Goal: Book appointment/travel/reservation

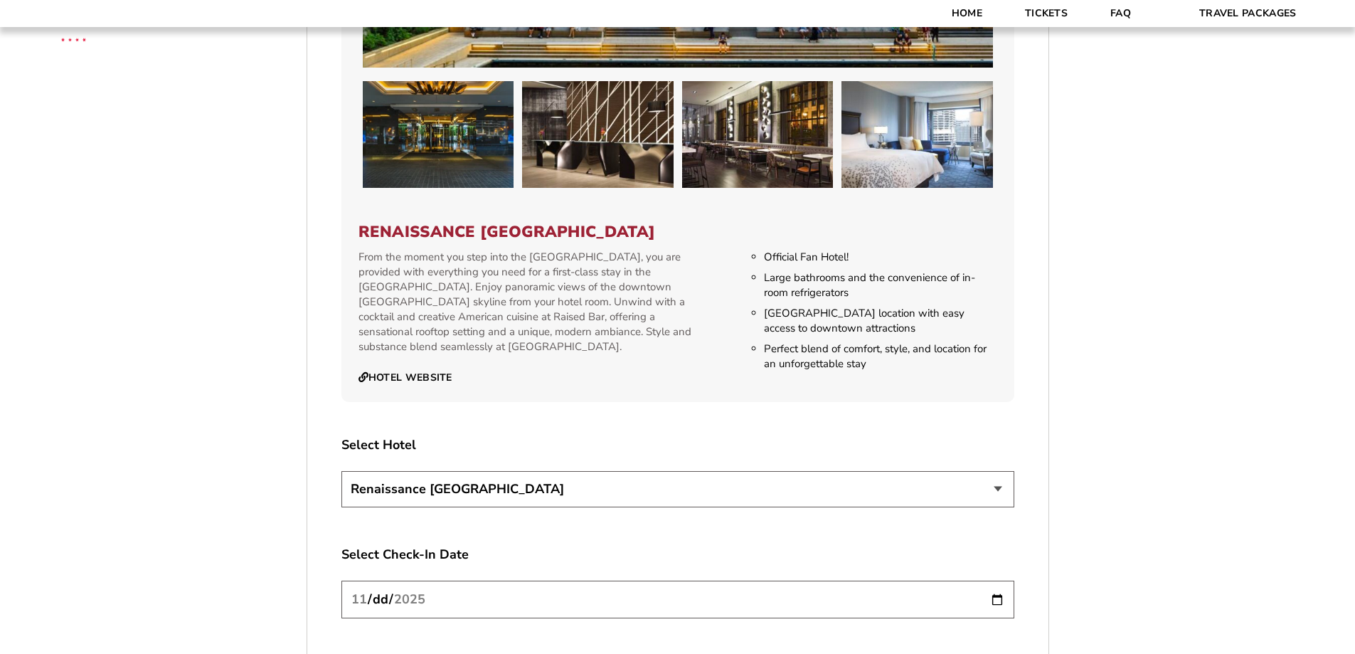
scroll to position [1423, 0]
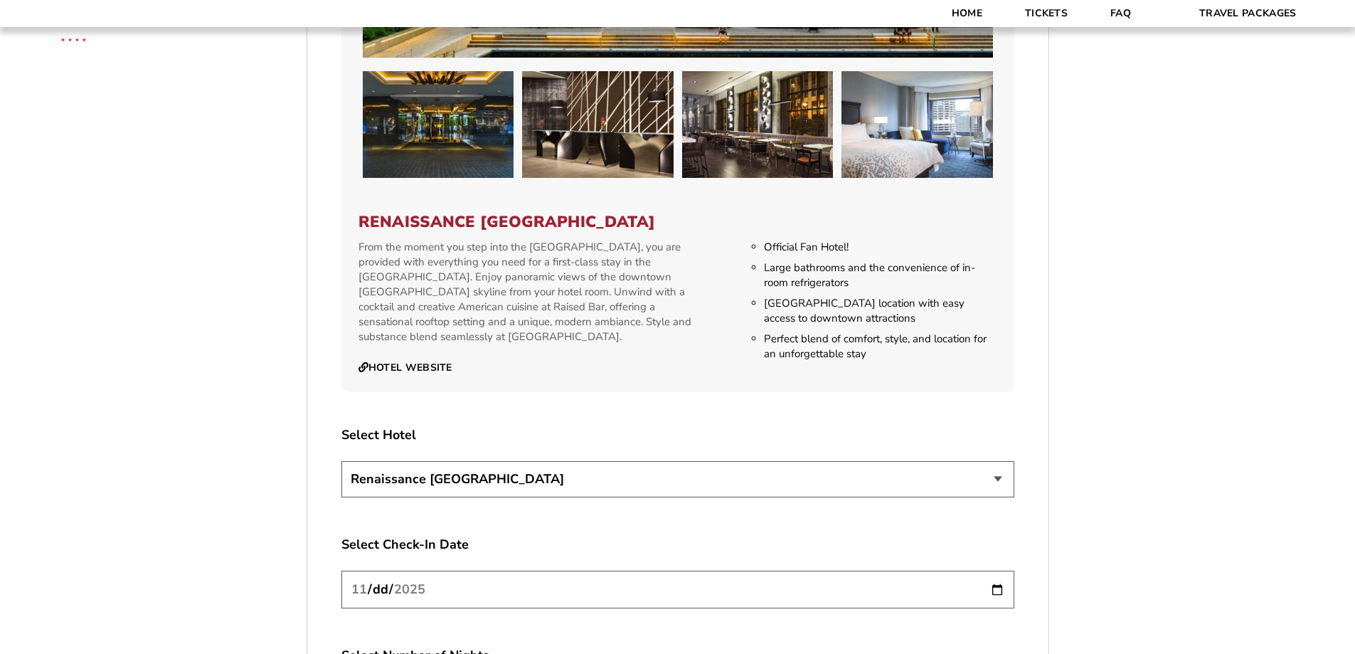
click at [804, 479] on select "Renaissance [GEOGRAPHIC_DATA]" at bounding box center [677, 479] width 673 height 36
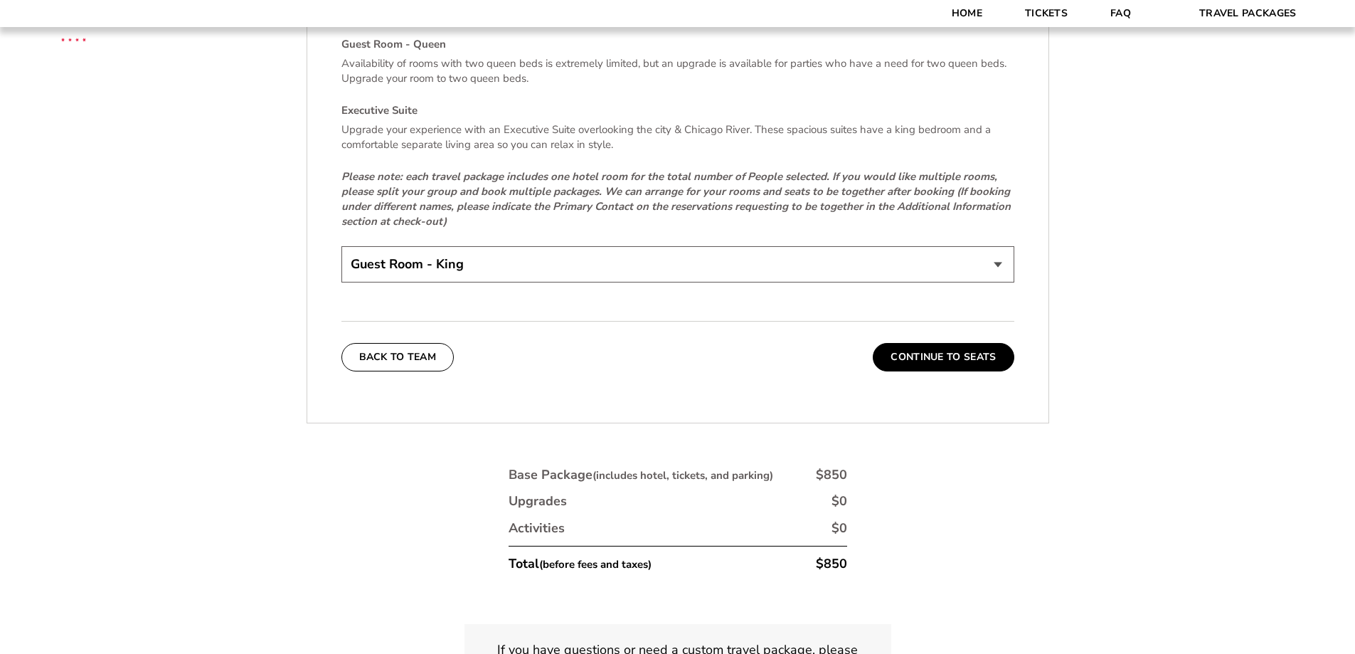
scroll to position [2276, 0]
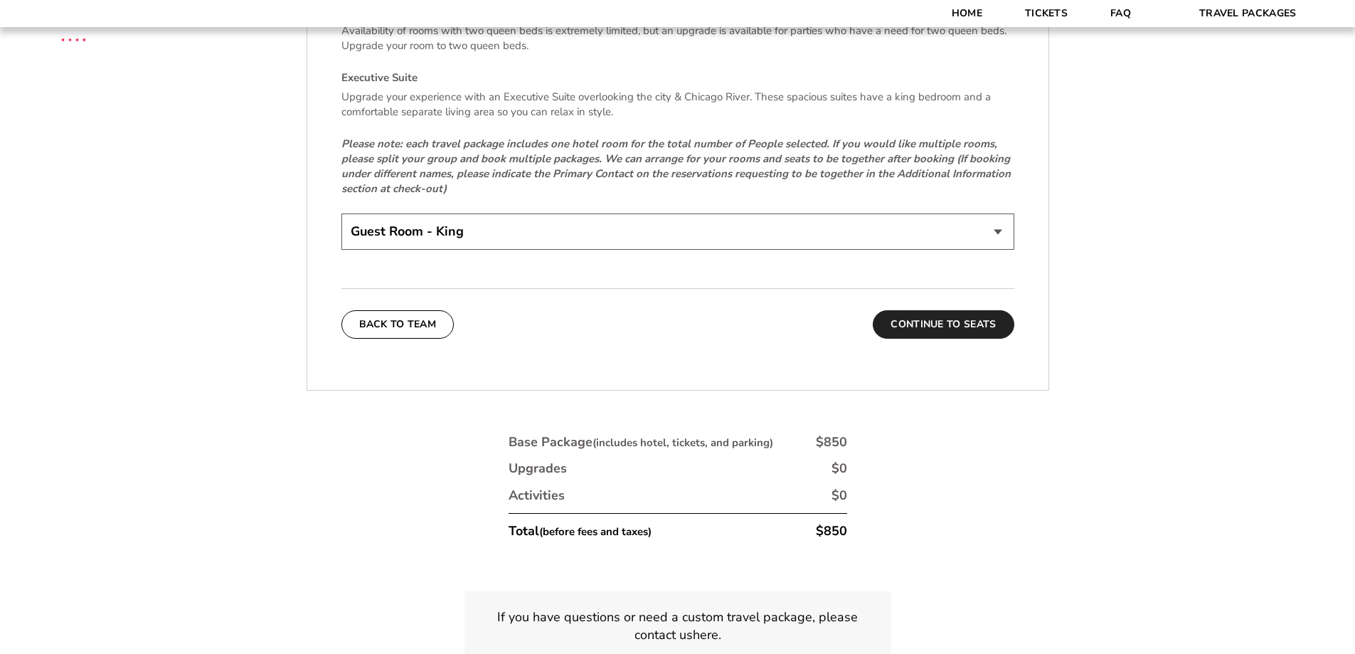
click at [956, 317] on button "Continue To Seats" at bounding box center [943, 324] width 141 height 28
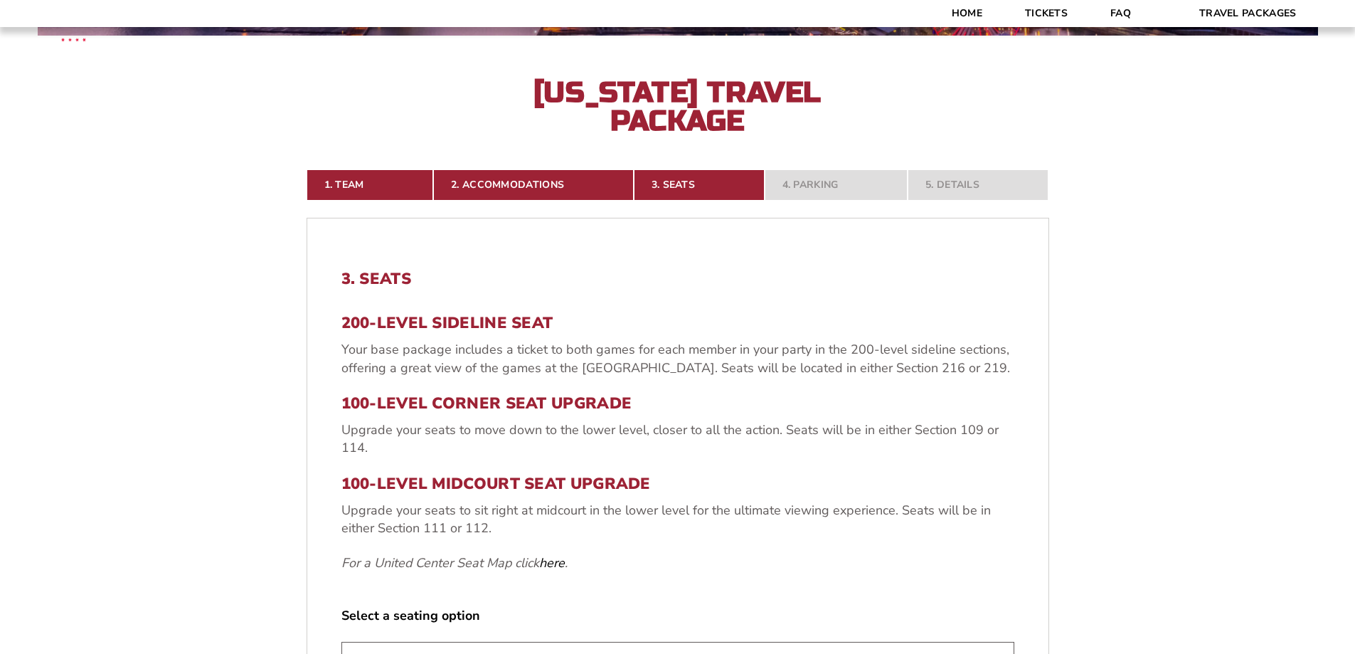
scroll to position [594, 0]
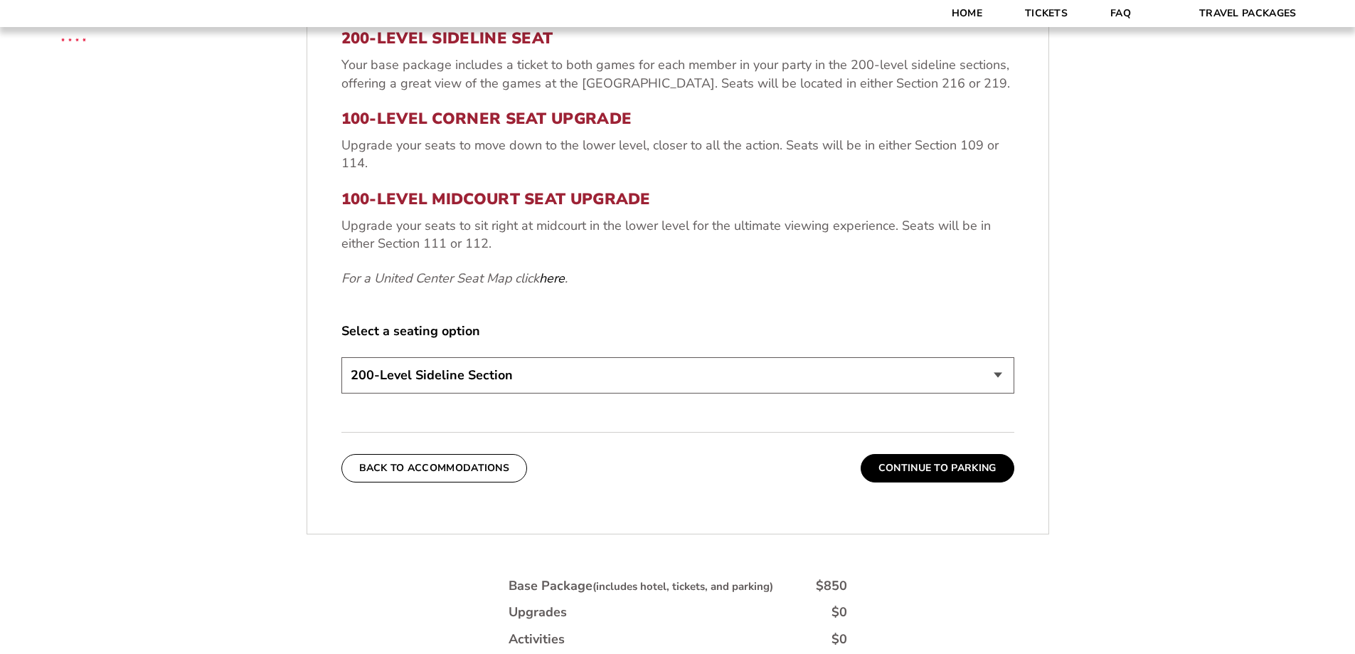
click at [561, 378] on select "200-Level Sideline Section 100-Level Corner Seat Upgrade (+$80 per person) 100-…" at bounding box center [677, 375] width 673 height 36
select select "100-Level Corner Seat Upgrade"
click at [341, 357] on select "200-Level Sideline Section 100-Level Corner Seat Upgrade (+$80 per person) 100-…" at bounding box center [677, 375] width 673 height 36
click at [556, 386] on select "200-Level Sideline Section 100-Level Corner Seat Upgrade (+$80 per person) 100-…" at bounding box center [677, 375] width 673 height 36
click at [559, 277] on link "here" at bounding box center [552, 279] width 26 height 18
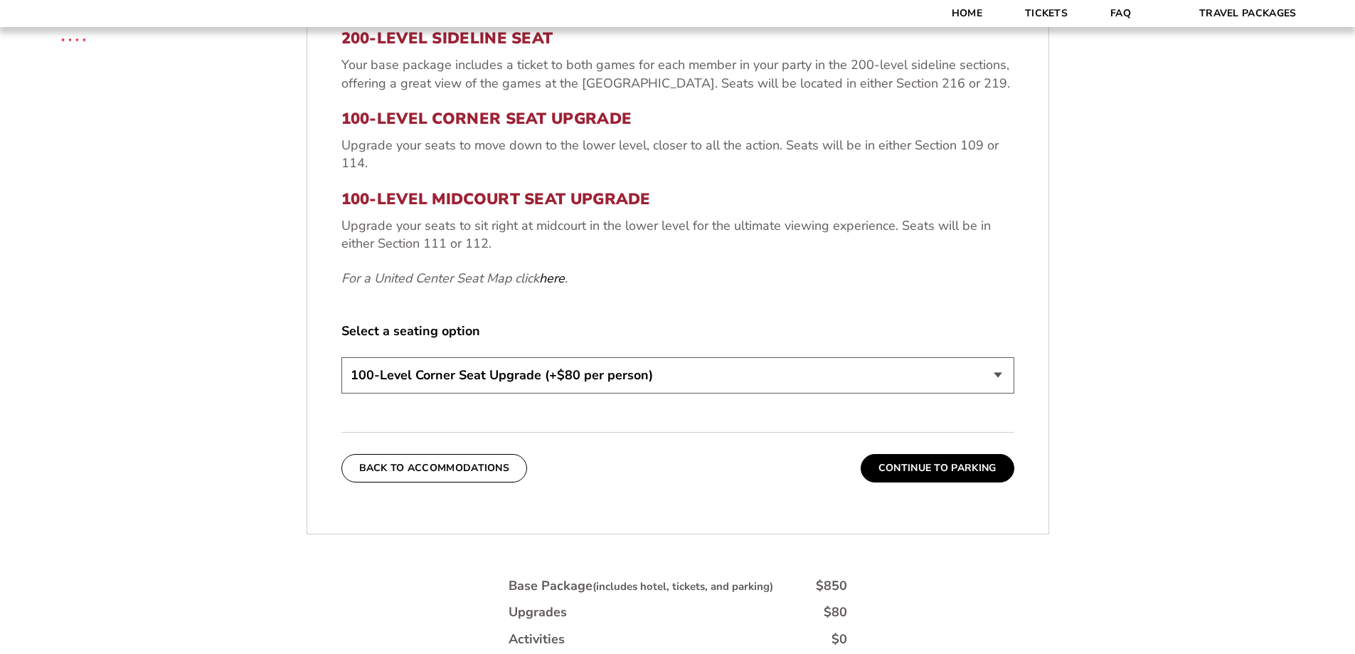
click at [529, 374] on select "200-Level Sideline Section 100-Level Corner Seat Upgrade (+$80 per person) 100-…" at bounding box center [677, 375] width 673 height 36
click at [551, 280] on link "here" at bounding box center [552, 279] width 26 height 18
